Goal: Task Accomplishment & Management: Manage account settings

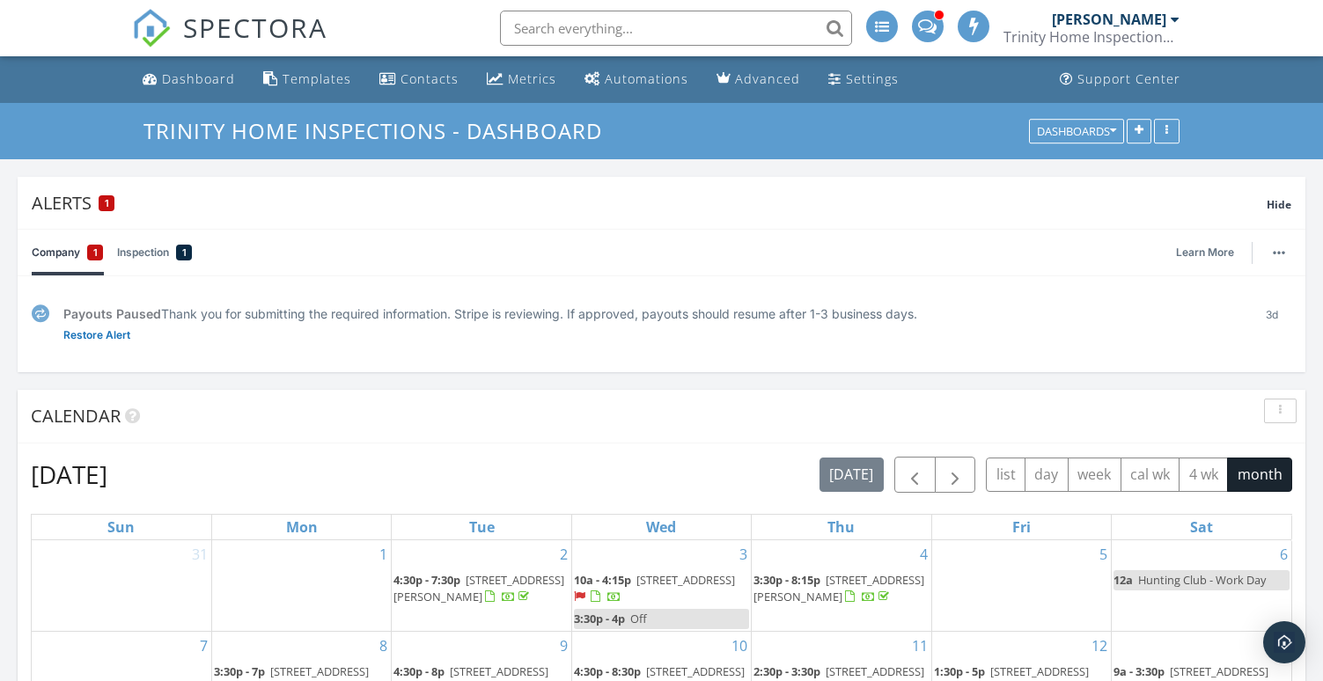
click at [927, 41] on div at bounding box center [928, 27] width 32 height 32
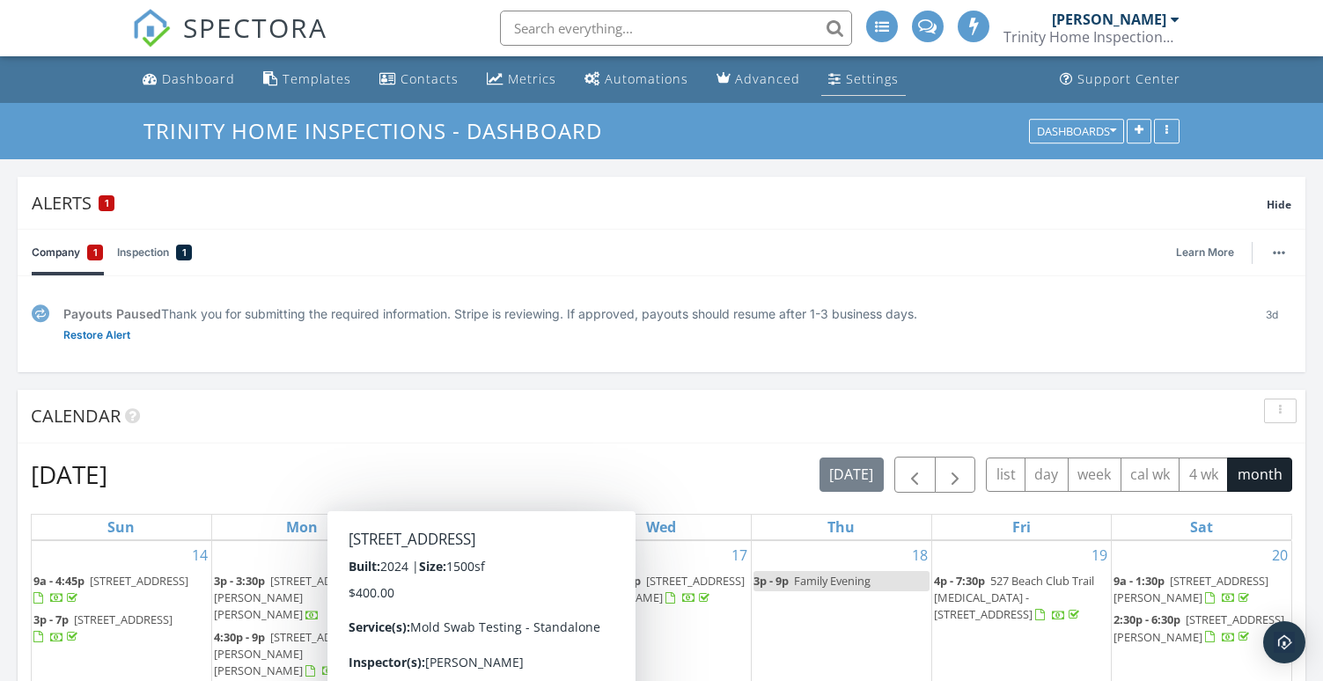
click at [858, 78] on div "Settings" at bounding box center [872, 78] width 53 height 17
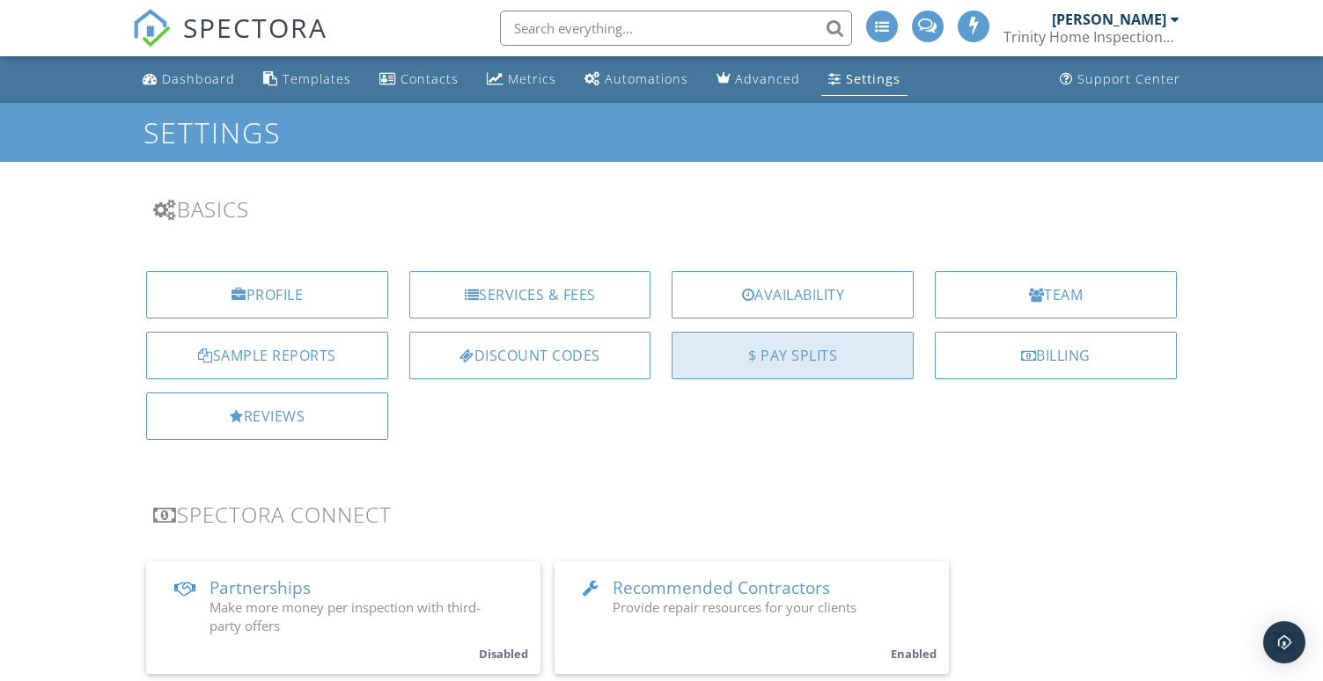
click at [752, 351] on div "$ Pay Splits" at bounding box center [793, 356] width 242 height 48
